Goal: Task Accomplishment & Management: Manage account settings

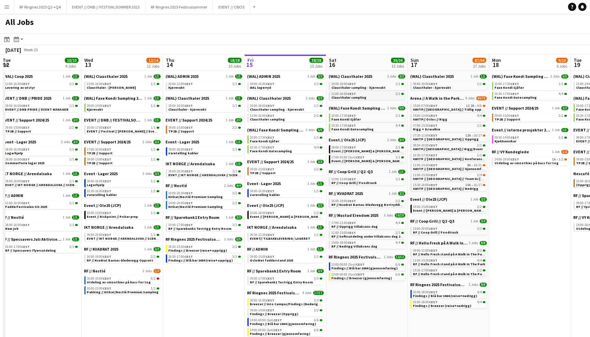
scroll to position [0, 163]
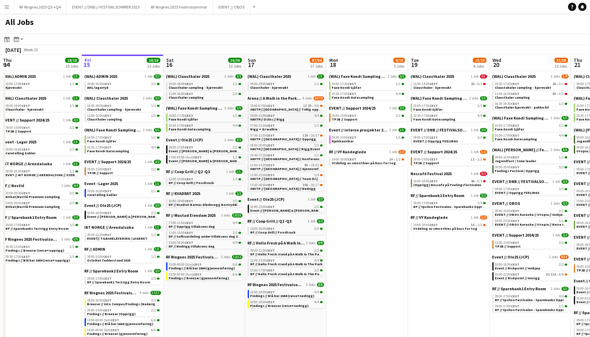
click at [268, 114] on span "CEST" at bounding box center [271, 115] width 9 height 4
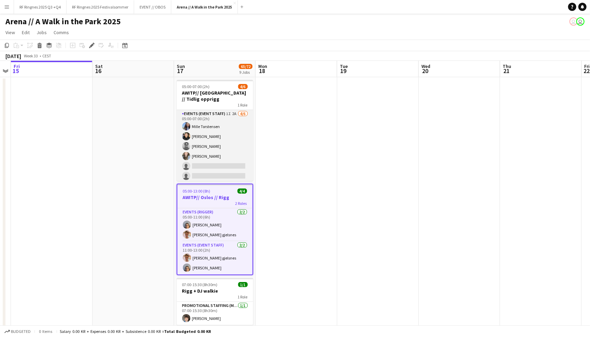
click at [230, 140] on app-card-role "Events (Event Staff) 1I 2A [DATE] 05:00-07:00 (2h) [PERSON_NAME] Kayabasi [PERS…" at bounding box center [215, 146] width 76 height 73
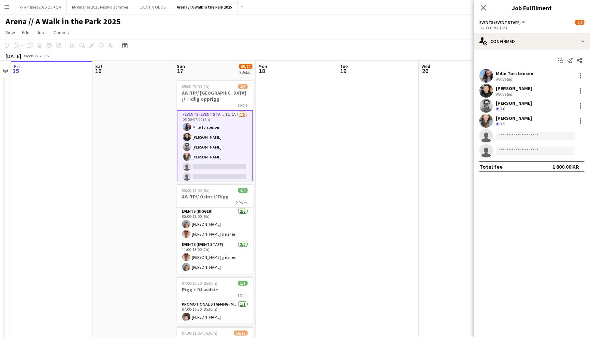
click at [487, 117] on app-user-avatar at bounding box center [486, 121] width 14 height 14
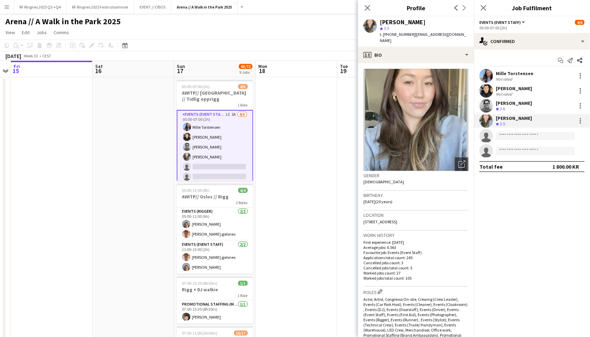
click at [487, 104] on app-user-avatar at bounding box center [486, 106] width 14 height 14
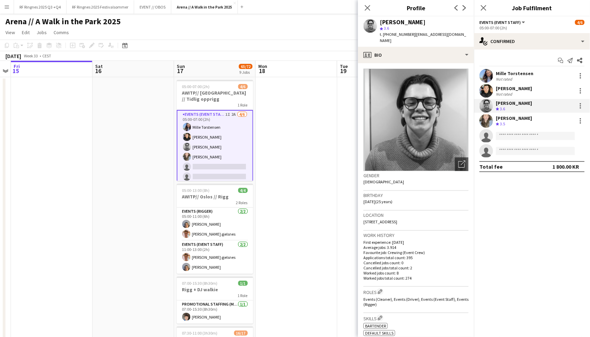
click at [490, 90] on app-user-avatar at bounding box center [486, 91] width 14 height 14
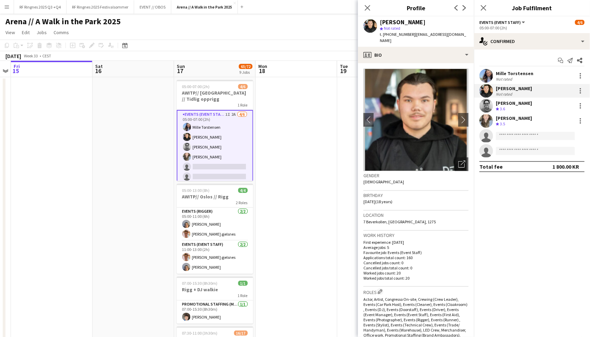
click at [490, 76] on app-user-avatar at bounding box center [486, 76] width 14 height 14
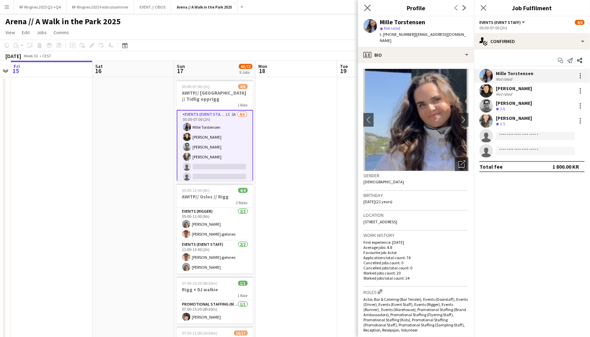
click at [364, 4] on app-icon "Close pop-in" at bounding box center [368, 8] width 10 height 10
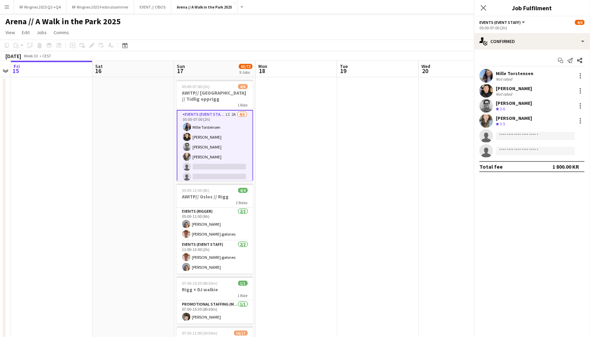
click at [360, 8] on app-navbar "Menu Boards Boards Boards All jobs Status Workforce Workforce My Workforce Recr…" at bounding box center [295, 7] width 590 height 14
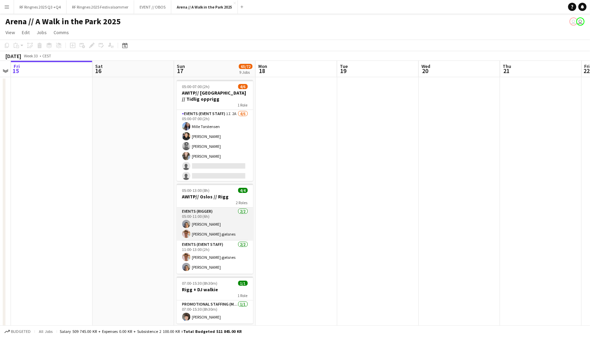
click at [229, 220] on app-card-role "Events (Rigger) [DATE] 05:00-11:00 (6h) [PERSON_NAME] [PERSON_NAME] gjelsnes" at bounding box center [215, 223] width 76 height 33
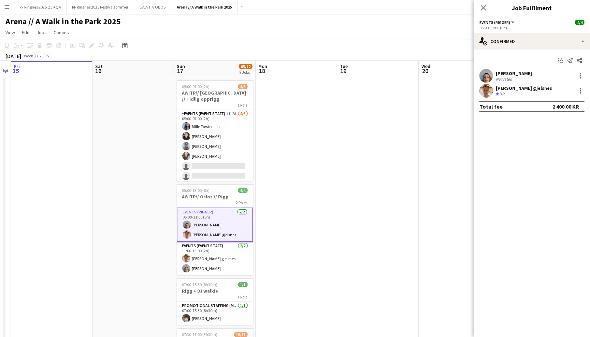
click at [488, 79] on app-user-avatar at bounding box center [486, 76] width 14 height 14
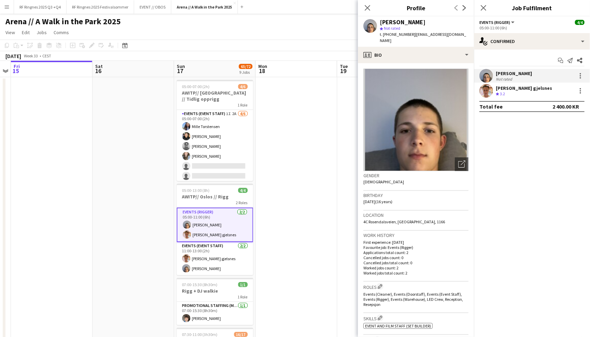
click at [485, 93] on app-user-avatar at bounding box center [486, 91] width 14 height 14
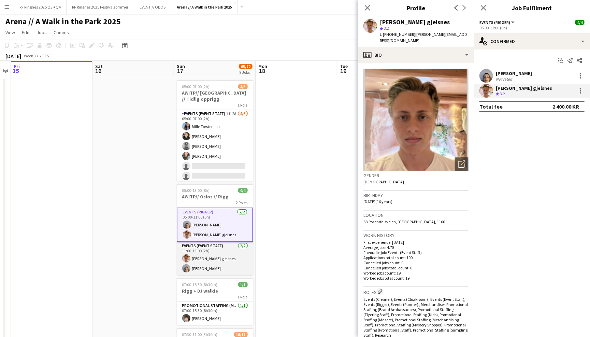
click at [220, 259] on app-card-role "Events (Event Staff) [DATE] 11:00-13:00 (2h) [PERSON_NAME] gjelsnes [PERSON_NAM…" at bounding box center [215, 258] width 76 height 33
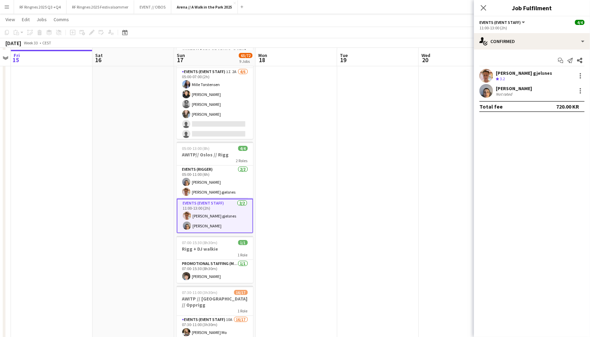
scroll to position [44, 0]
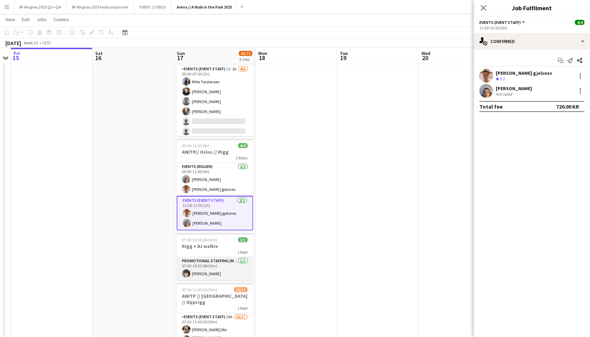
click at [216, 266] on app-card-role "Promotional Staffing (Mascot) [DATE] 07:00-15:30 (8h30m) [PERSON_NAME]" at bounding box center [215, 268] width 76 height 23
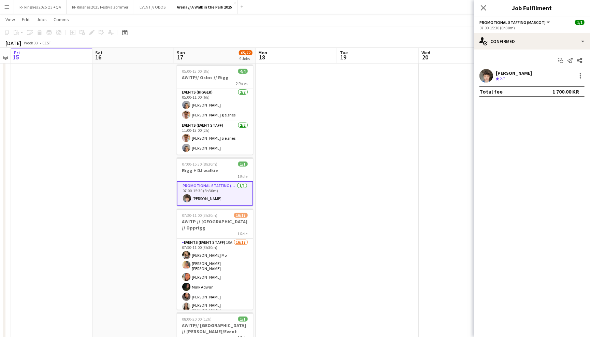
scroll to position [120, 0]
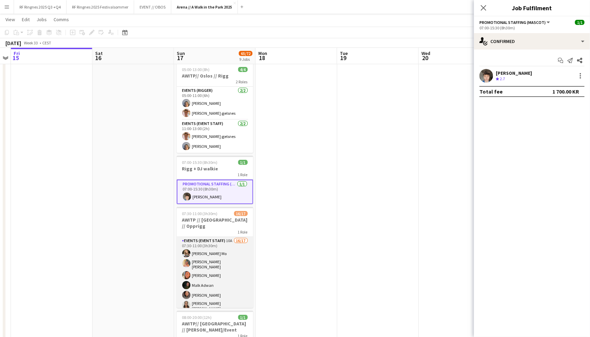
click at [214, 264] on app-card-role "Events (Event Staff) 10A 16/17 07:30-11:00 (3h30m) [PERSON_NAME] Mo [PERSON_NAM…" at bounding box center [215, 331] width 76 height 188
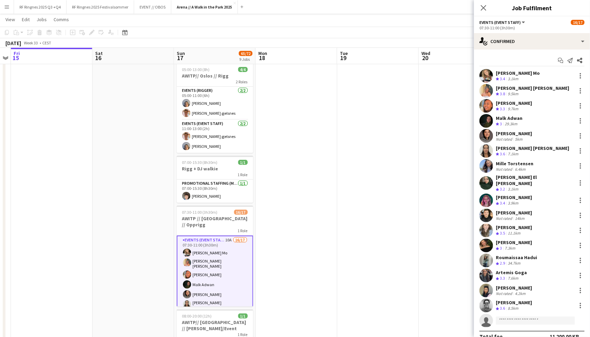
click at [490, 72] on app-user-avatar at bounding box center [486, 76] width 14 height 14
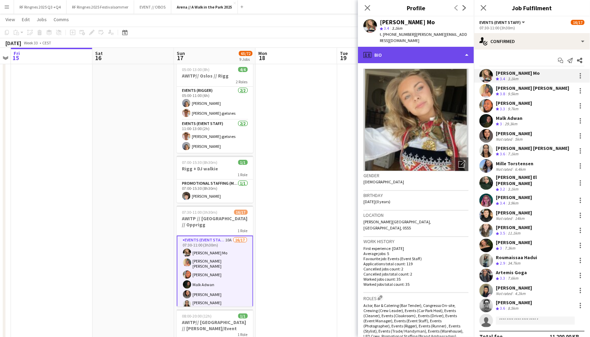
click at [458, 54] on div "profile Bio" at bounding box center [416, 55] width 116 height 16
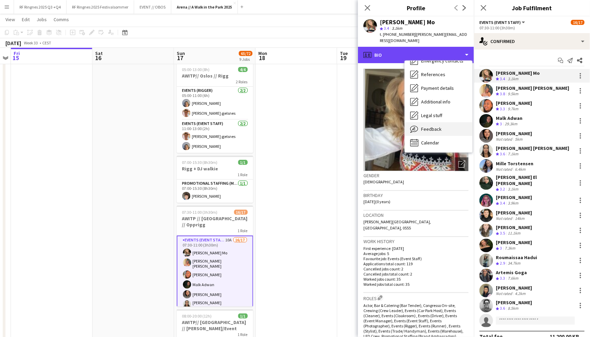
scroll to position [64, 0]
click at [449, 123] on div "Feedback Feedback" at bounding box center [439, 130] width 68 height 14
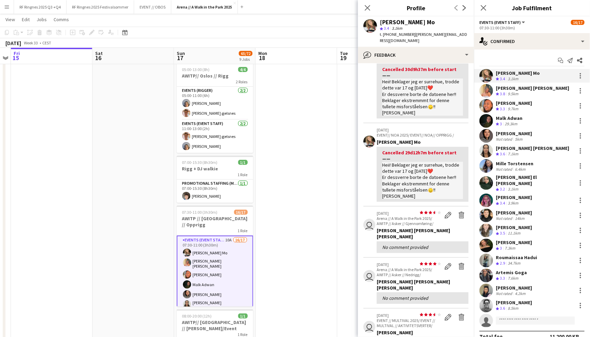
scroll to position [55, 0]
click at [490, 91] on app-user-avatar at bounding box center [486, 91] width 14 height 14
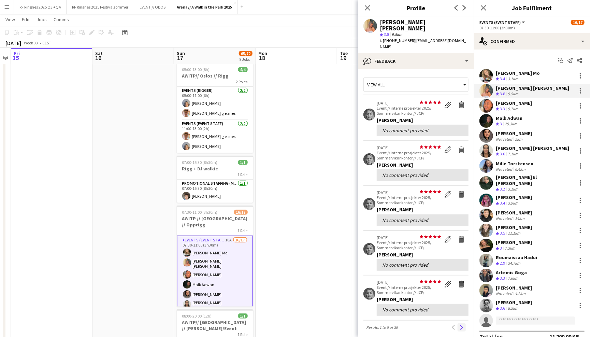
click at [463, 323] on button "Next" at bounding box center [462, 327] width 8 height 8
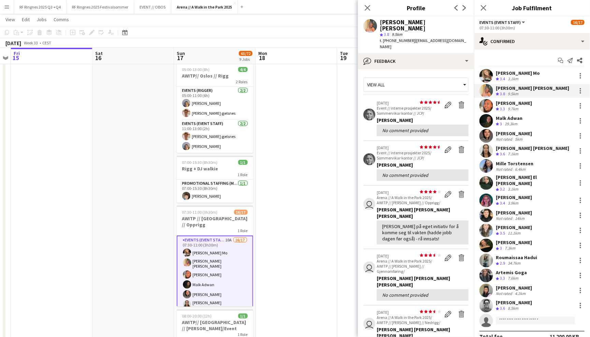
click at [489, 104] on app-user-avatar at bounding box center [486, 106] width 14 height 14
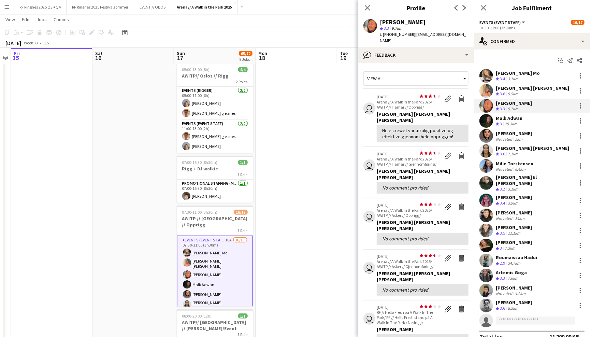
click at [486, 123] on app-user-avatar at bounding box center [486, 121] width 14 height 14
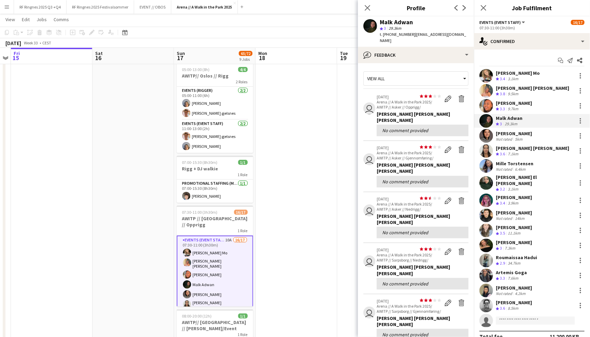
click at [485, 144] on app-user-avatar at bounding box center [486, 151] width 14 height 14
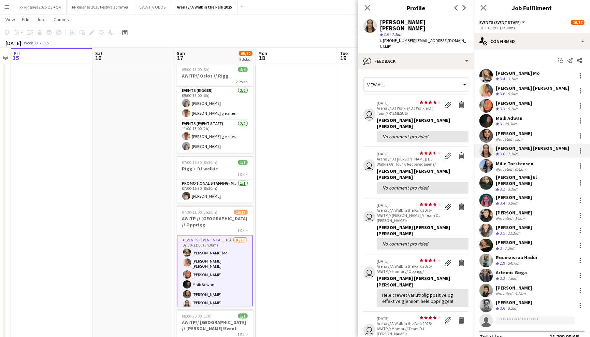
click at [484, 168] on app-user-avatar at bounding box center [486, 166] width 14 height 14
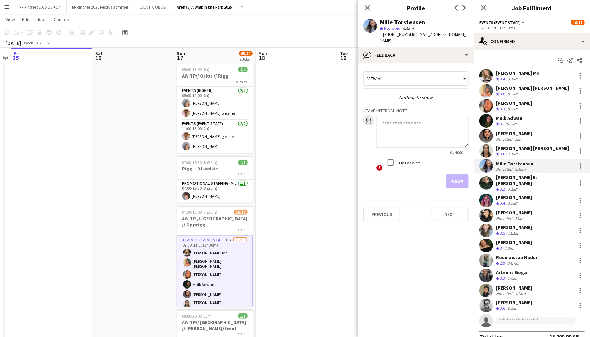
click at [485, 185] on app-user-avatar at bounding box center [486, 183] width 14 height 14
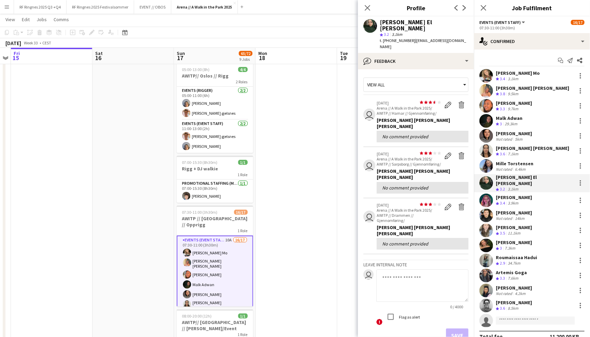
click at [485, 201] on app-user-avatar at bounding box center [486, 200] width 14 height 14
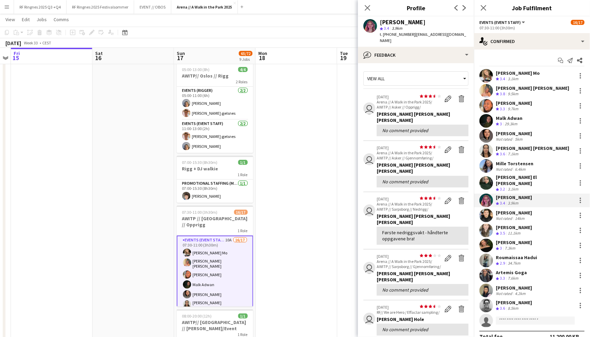
click at [485, 211] on app-user-avatar at bounding box center [486, 216] width 14 height 14
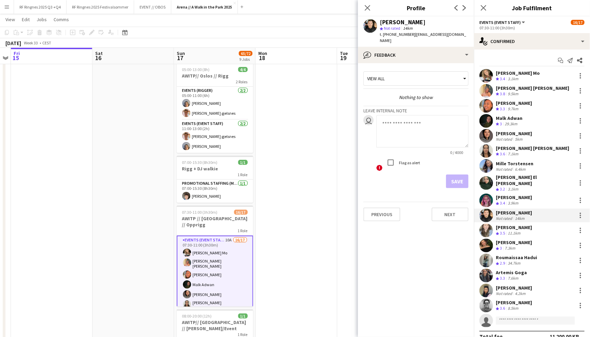
click at [488, 194] on app-user-avatar at bounding box center [486, 200] width 14 height 14
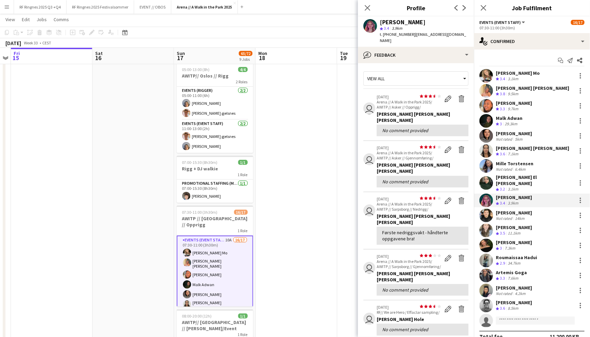
click at [488, 210] on app-user-avatar at bounding box center [486, 216] width 14 height 14
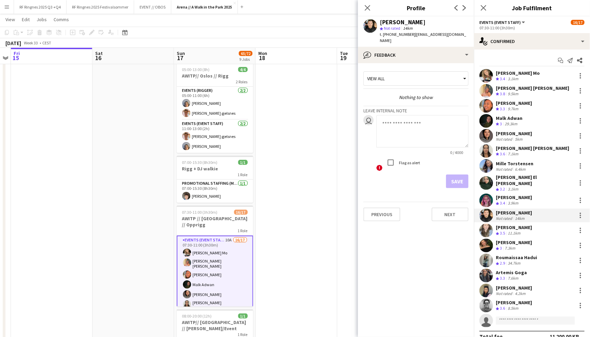
click at [488, 227] on app-user-avatar at bounding box center [486, 231] width 14 height 14
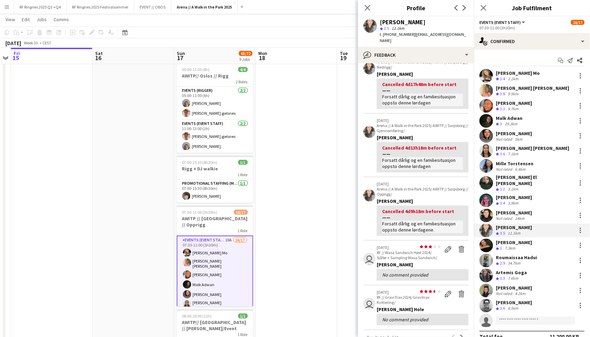
scroll to position [42, 0]
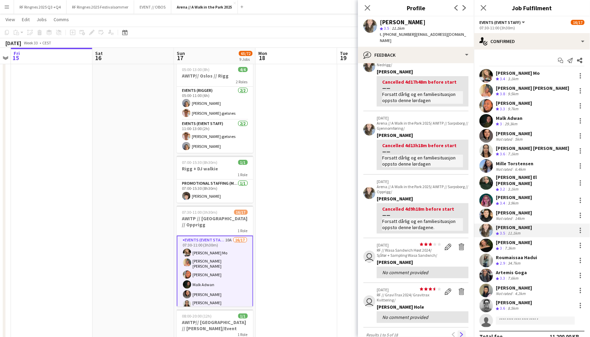
click at [463, 332] on app-icon "Next" at bounding box center [461, 334] width 5 height 5
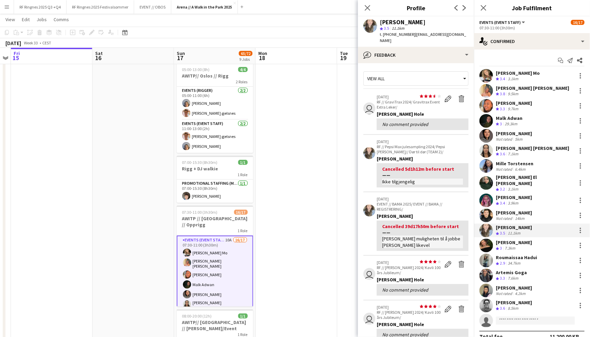
click at [488, 245] on app-user-avatar at bounding box center [486, 246] width 14 height 14
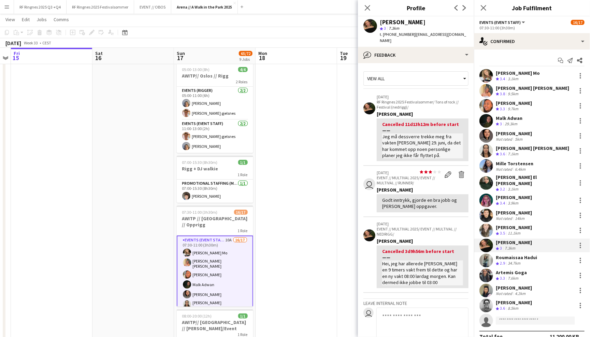
click at [488, 254] on app-user-avatar at bounding box center [486, 261] width 14 height 14
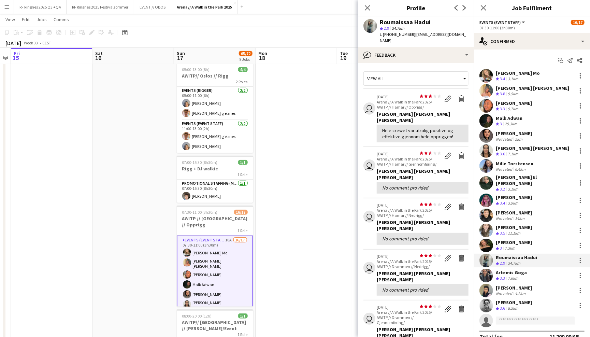
click at [486, 272] on app-user-avatar at bounding box center [486, 276] width 14 height 14
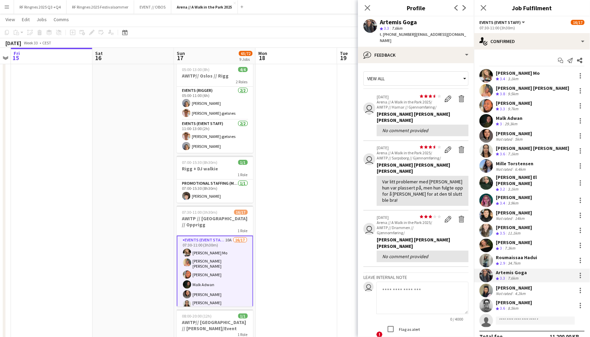
click at [486, 254] on app-user-avatar at bounding box center [486, 261] width 14 height 14
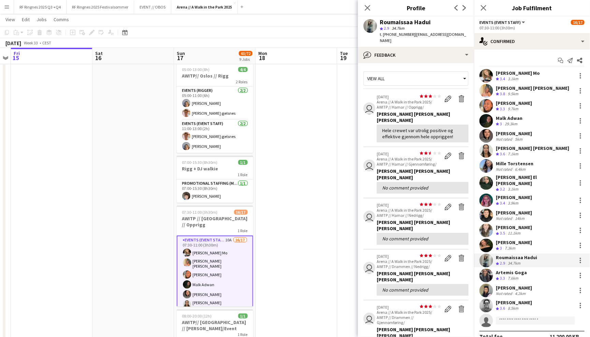
click at [487, 278] on div "[PERSON_NAME] Mo Crew rating 3.4 3.1[PERSON_NAME] [PERSON_NAME] [PERSON_NAME] C…" at bounding box center [532, 198] width 116 height 258
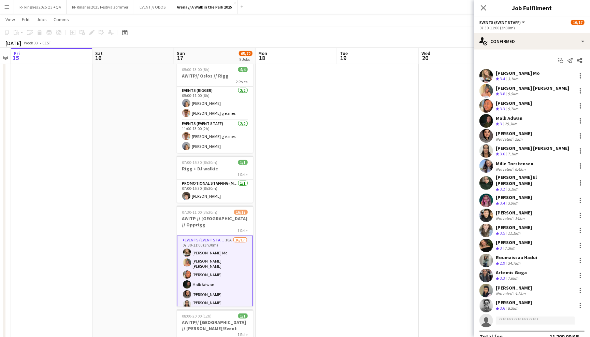
click at [488, 269] on app-user-avatar at bounding box center [486, 276] width 14 height 14
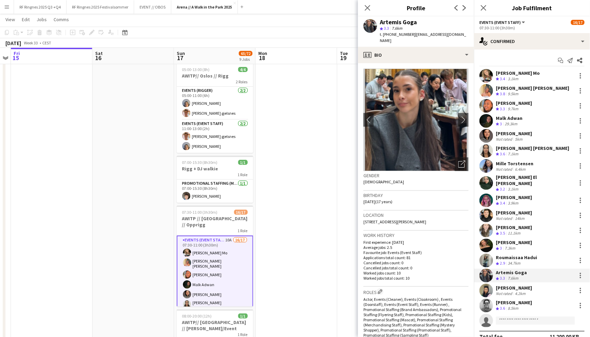
click at [488, 285] on app-user-avatar at bounding box center [486, 291] width 14 height 14
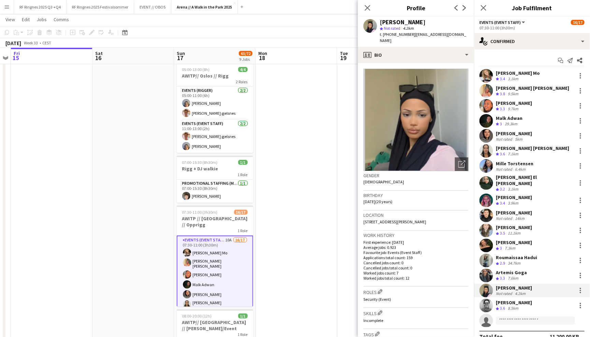
click at [487, 301] on app-user-avatar at bounding box center [486, 306] width 14 height 14
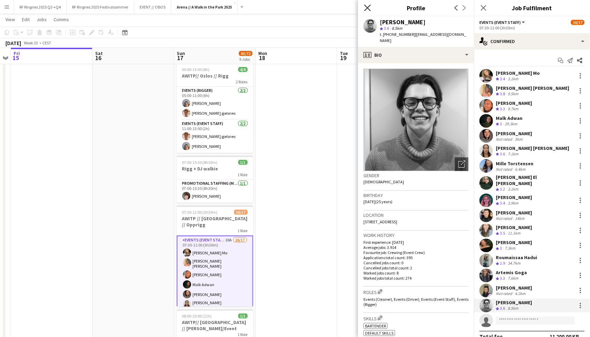
click at [368, 5] on icon "Close pop-in" at bounding box center [367, 7] width 6 height 6
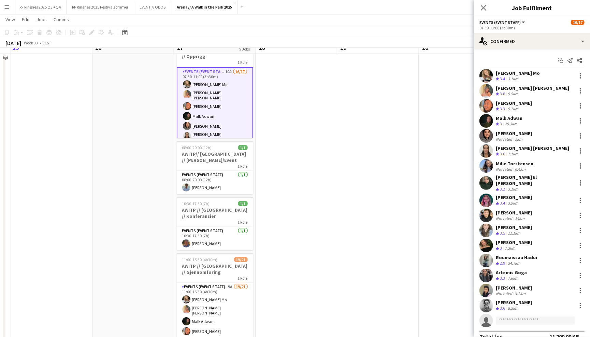
scroll to position [289, 0]
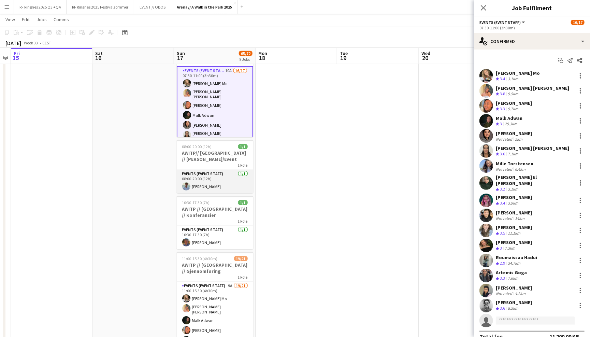
click at [238, 171] on app-card-role "Events (Event Staff) [DATE] 08:00-20:00 (12h) [PERSON_NAME]" at bounding box center [215, 181] width 76 height 23
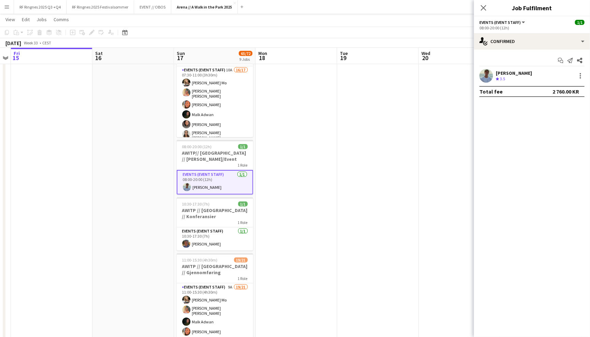
click at [487, 74] on app-user-avatar at bounding box center [486, 76] width 14 height 14
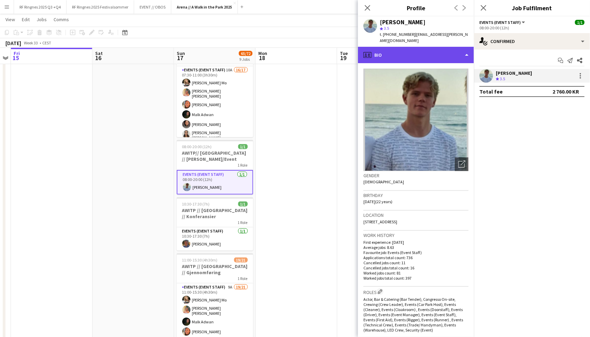
click at [462, 53] on div "profile Bio" at bounding box center [416, 55] width 116 height 16
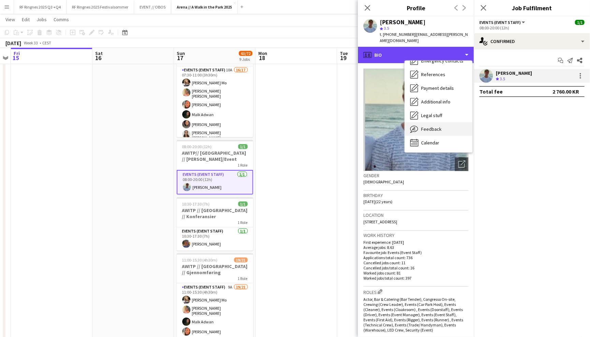
scroll to position [64, 0]
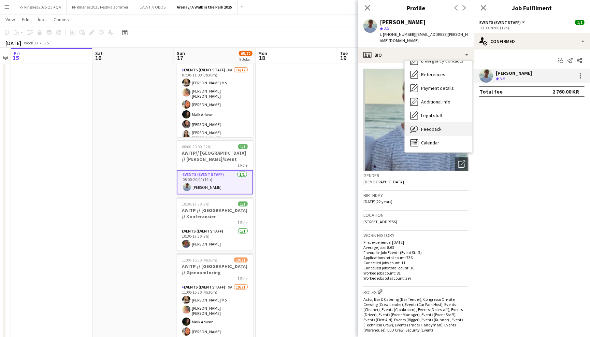
click at [447, 122] on div "Feedback Feedback" at bounding box center [439, 129] width 68 height 14
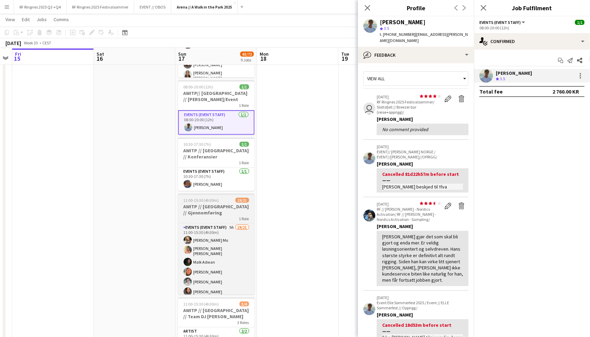
scroll to position [350, 0]
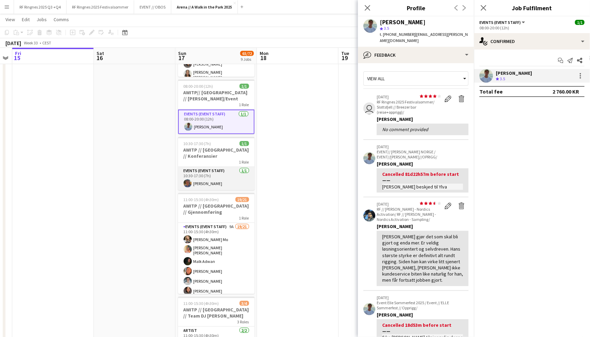
click at [227, 167] on app-card-role "Events (Event Staff) [DATE] 10:30-17:30 (7h) [PERSON_NAME]" at bounding box center [216, 178] width 76 height 23
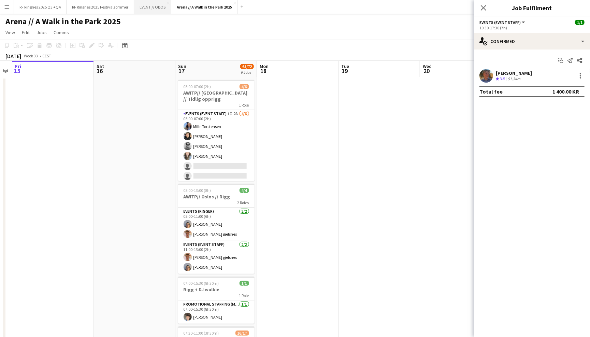
scroll to position [0, 0]
click at [156, 9] on button "EVENT // OBOS Close" at bounding box center [152, 6] width 37 height 13
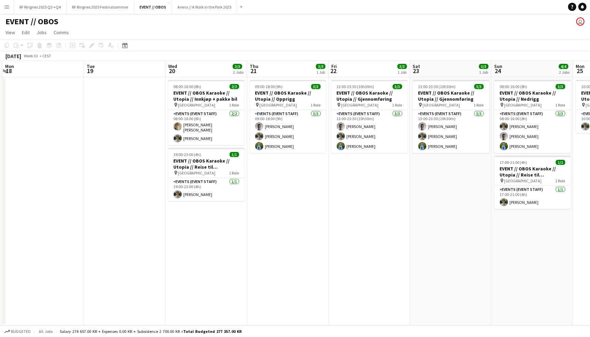
scroll to position [0, 324]
click at [376, 134] on app-card-role "Events (Event Staff) [DATE] 13:00-23:30 (10h30m) [PERSON_NAME] [PERSON_NAME] [P…" at bounding box center [369, 131] width 76 height 43
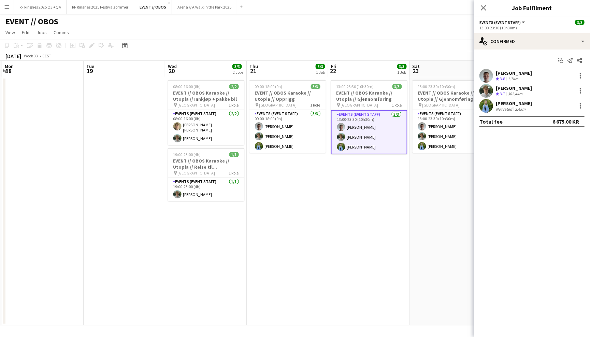
click at [481, 97] on div at bounding box center [486, 91] width 14 height 14
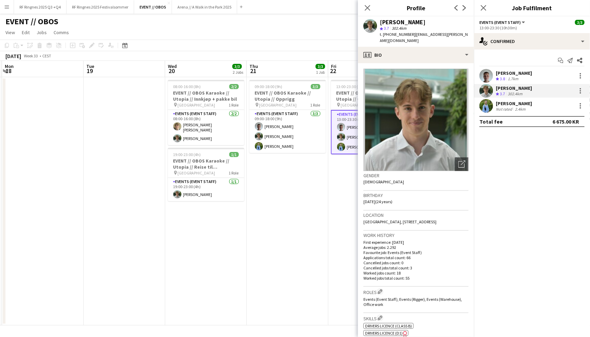
click at [484, 106] on app-user-avatar at bounding box center [486, 106] width 14 height 14
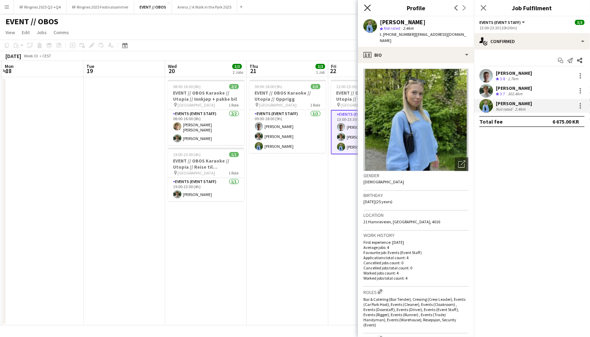
click at [369, 8] on icon "Close pop-in" at bounding box center [367, 7] width 6 height 6
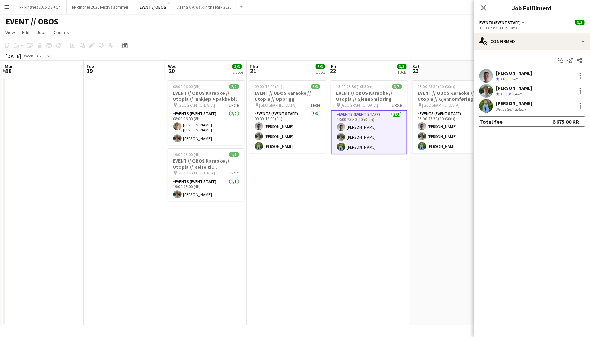
click at [372, 17] on div "EVENT // OBOS user" at bounding box center [295, 20] width 590 height 13
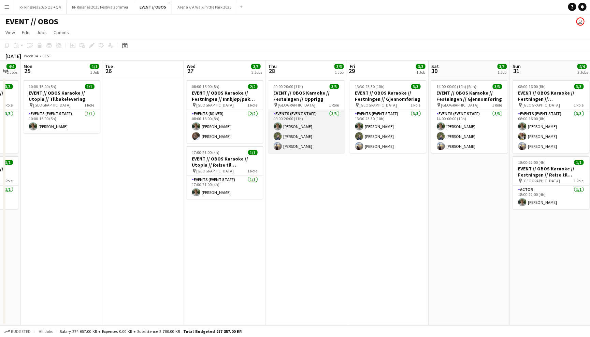
scroll to position [0, 224]
click at [313, 139] on app-card-role "Events (Event Staff) [DATE] 09:00-20:00 (11h) [PERSON_NAME] [PERSON_NAME] Noodt" at bounding box center [306, 131] width 76 height 43
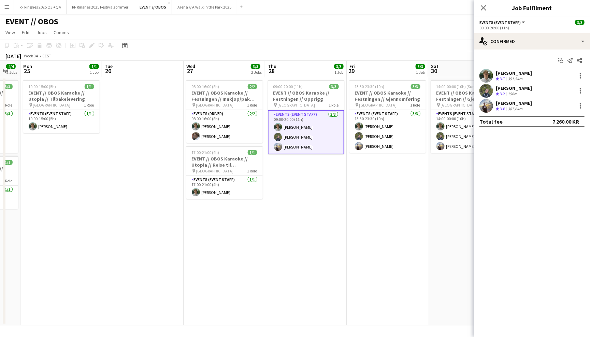
click at [486, 92] on app-user-avatar at bounding box center [486, 91] width 14 height 14
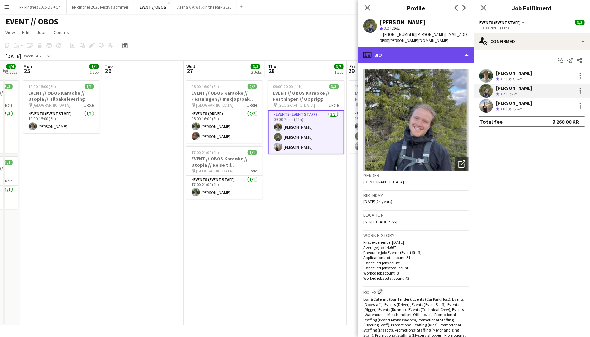
click at [455, 47] on div "profile Bio" at bounding box center [416, 55] width 116 height 16
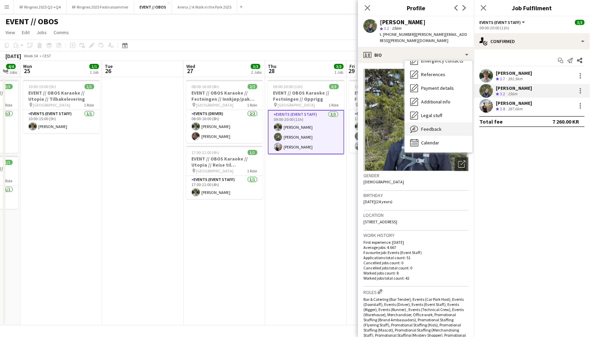
scroll to position [64, 0]
click at [451, 123] on div "Feedback Feedback" at bounding box center [439, 130] width 68 height 14
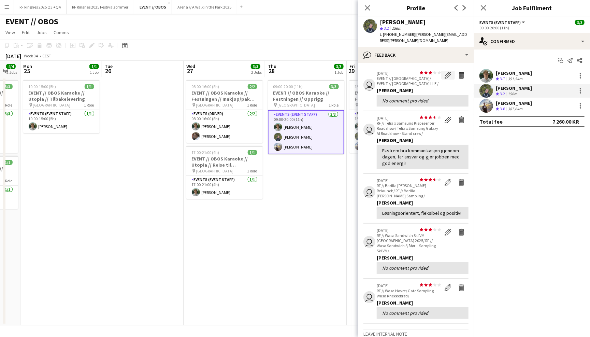
scroll to position [18, 0]
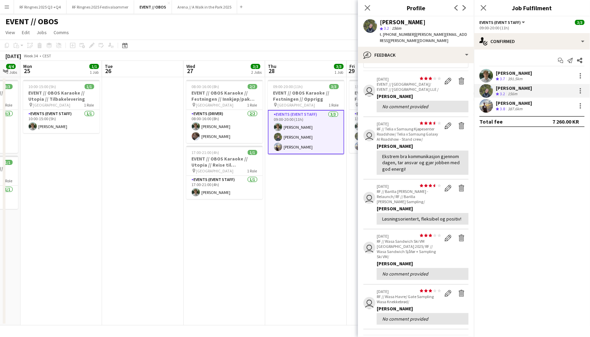
click at [483, 71] on app-user-avatar at bounding box center [486, 76] width 14 height 14
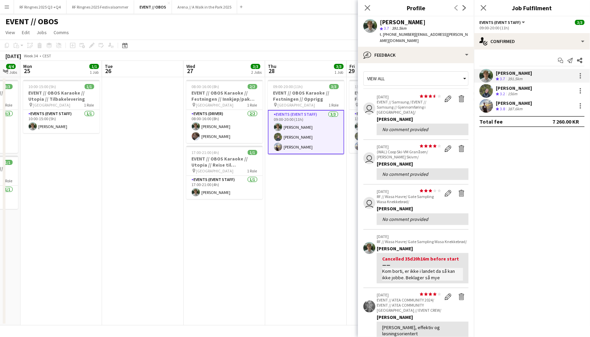
click at [486, 105] on app-user-avatar at bounding box center [486, 106] width 14 height 14
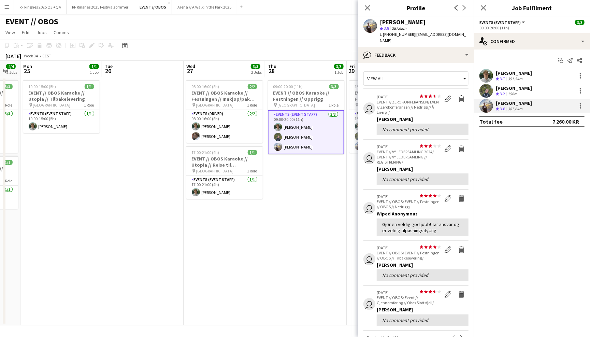
click at [374, 8] on div "Close pop-in" at bounding box center [367, 8] width 19 height 16
click at [371, 8] on app-icon "Close pop-in" at bounding box center [368, 8] width 10 height 10
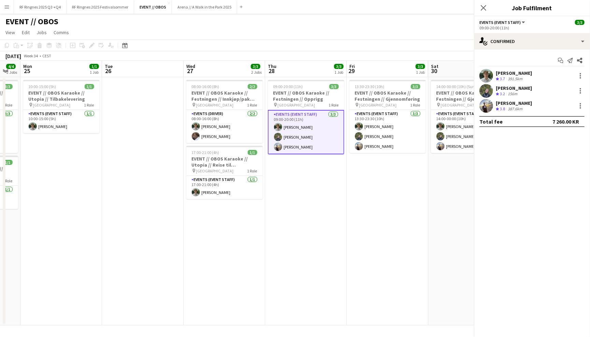
click at [378, 23] on div "EVENT // OBOS user" at bounding box center [295, 20] width 590 height 13
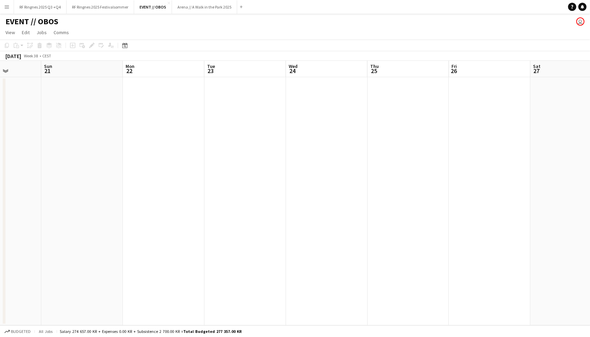
scroll to position [0, 230]
